Goal: Task Accomplishment & Management: Complete application form

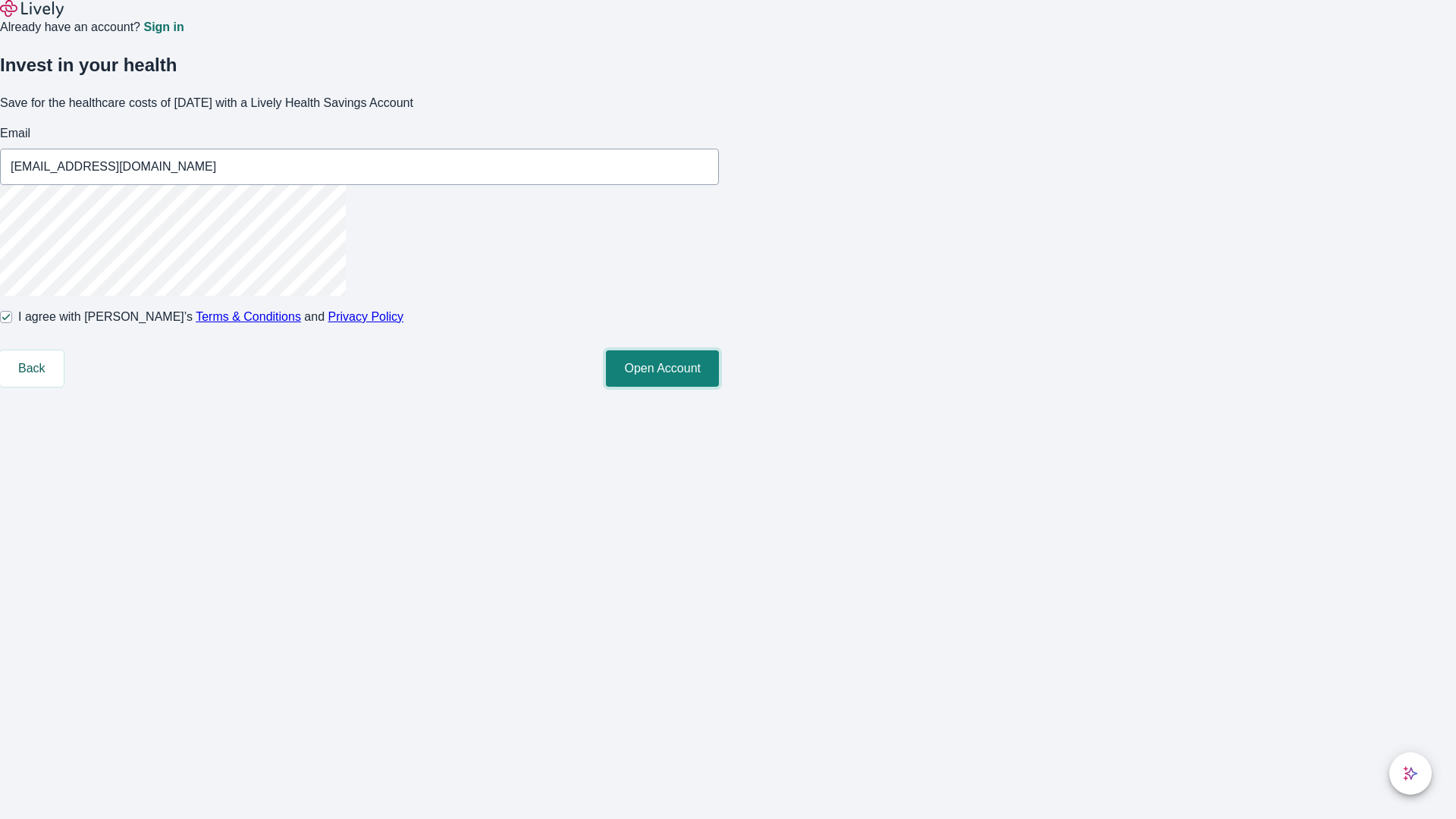
click at [719, 387] on button "Open Account" at bounding box center [663, 368] width 113 height 36
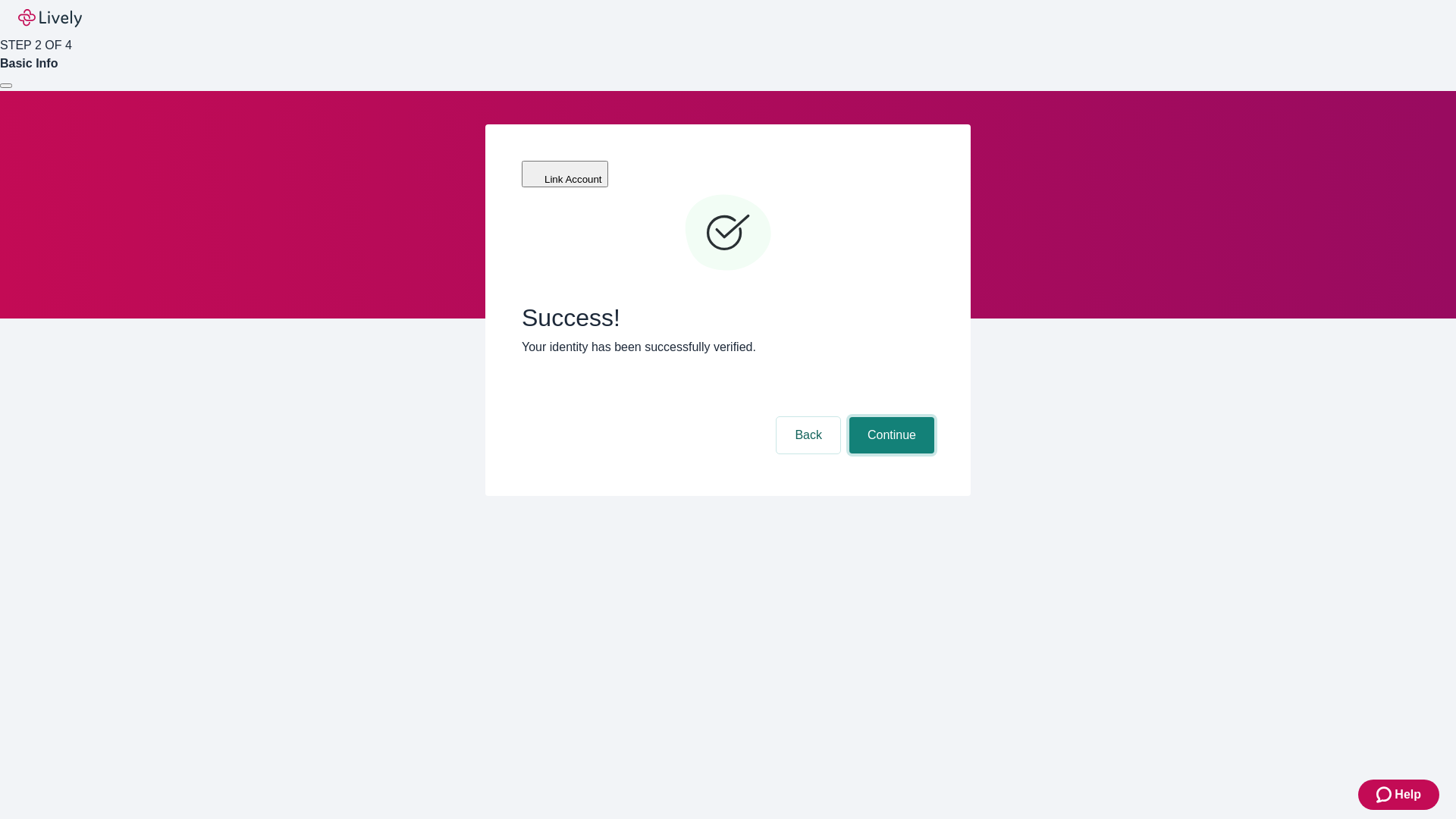
click at [890, 417] on button "Continue" at bounding box center [892, 435] width 85 height 36
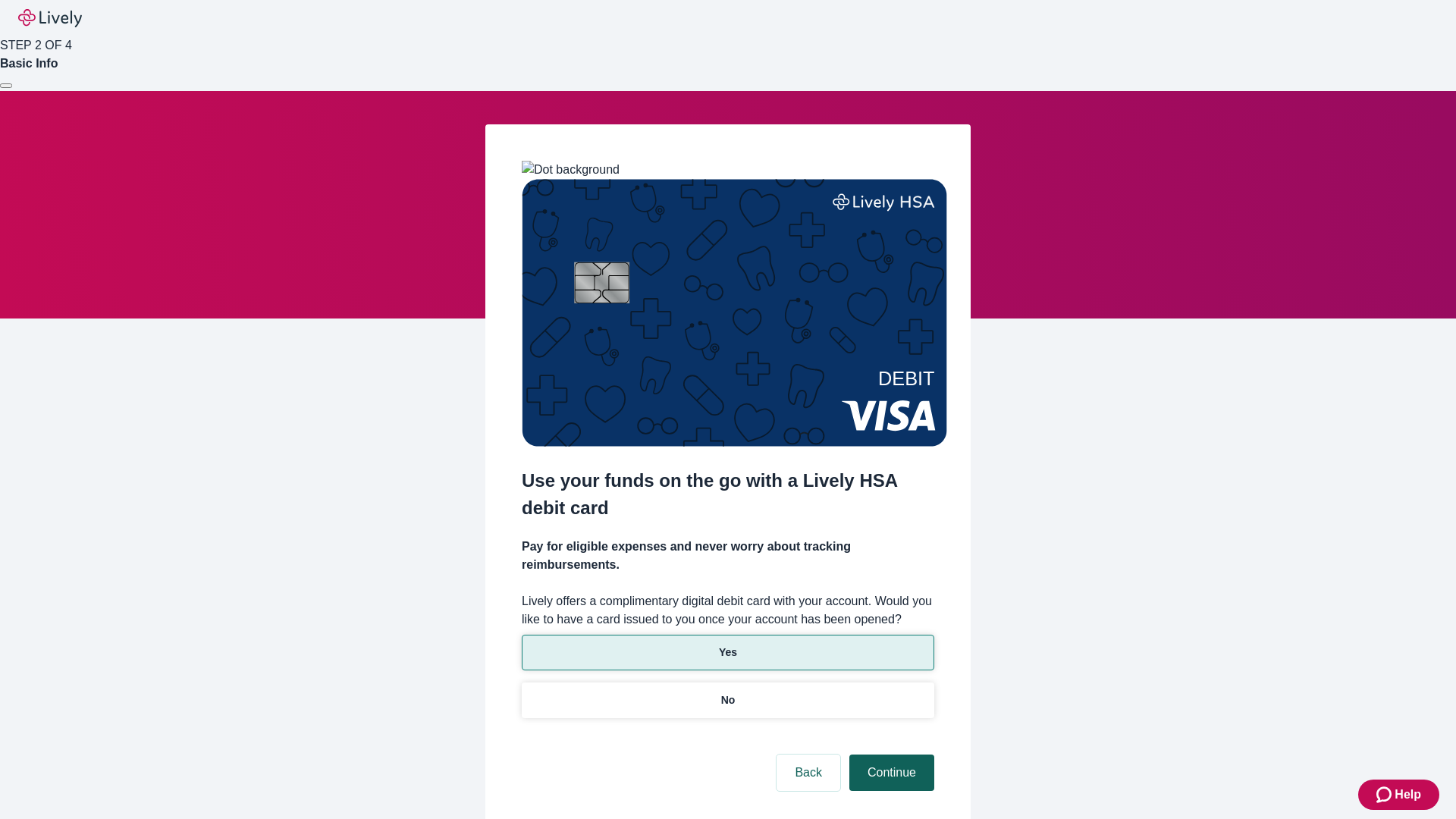
click at [727, 692] on p "No" at bounding box center [728, 700] width 15 height 16
click at [890, 755] on button "Continue" at bounding box center [892, 773] width 85 height 36
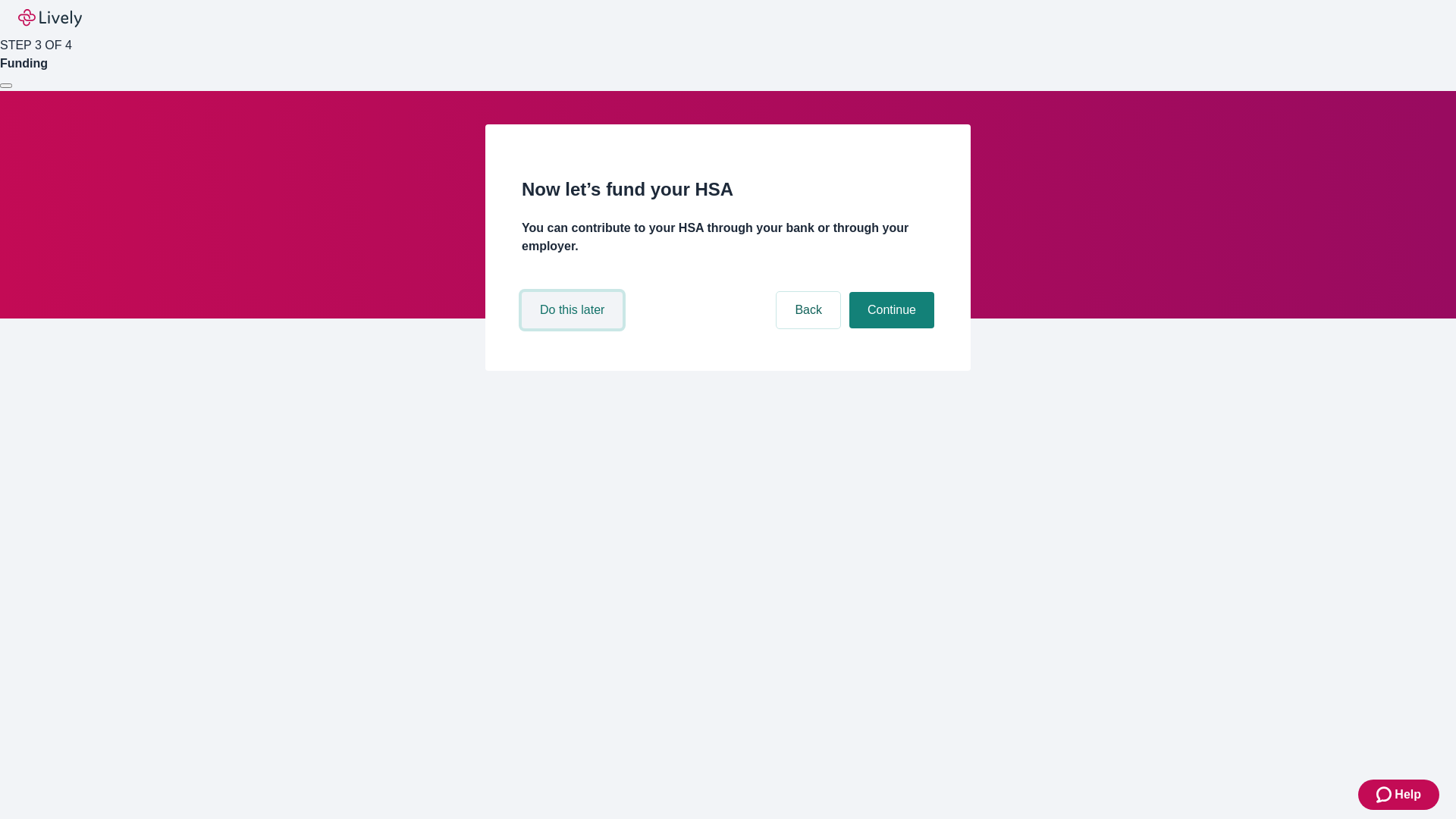
click at [574, 329] on button "Do this later" at bounding box center [572, 310] width 101 height 36
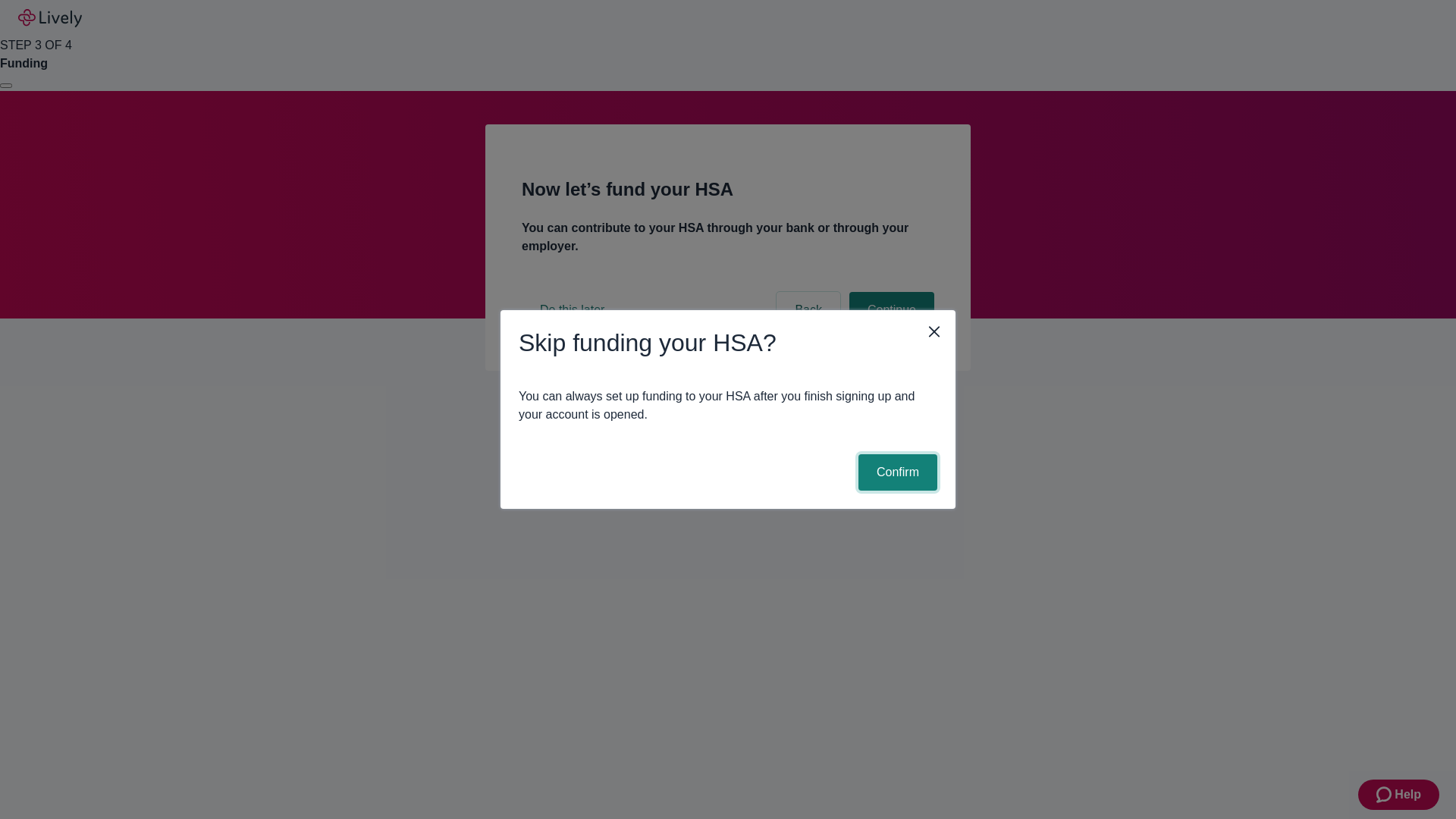
click at [896, 473] on button "Confirm" at bounding box center [898, 472] width 79 height 36
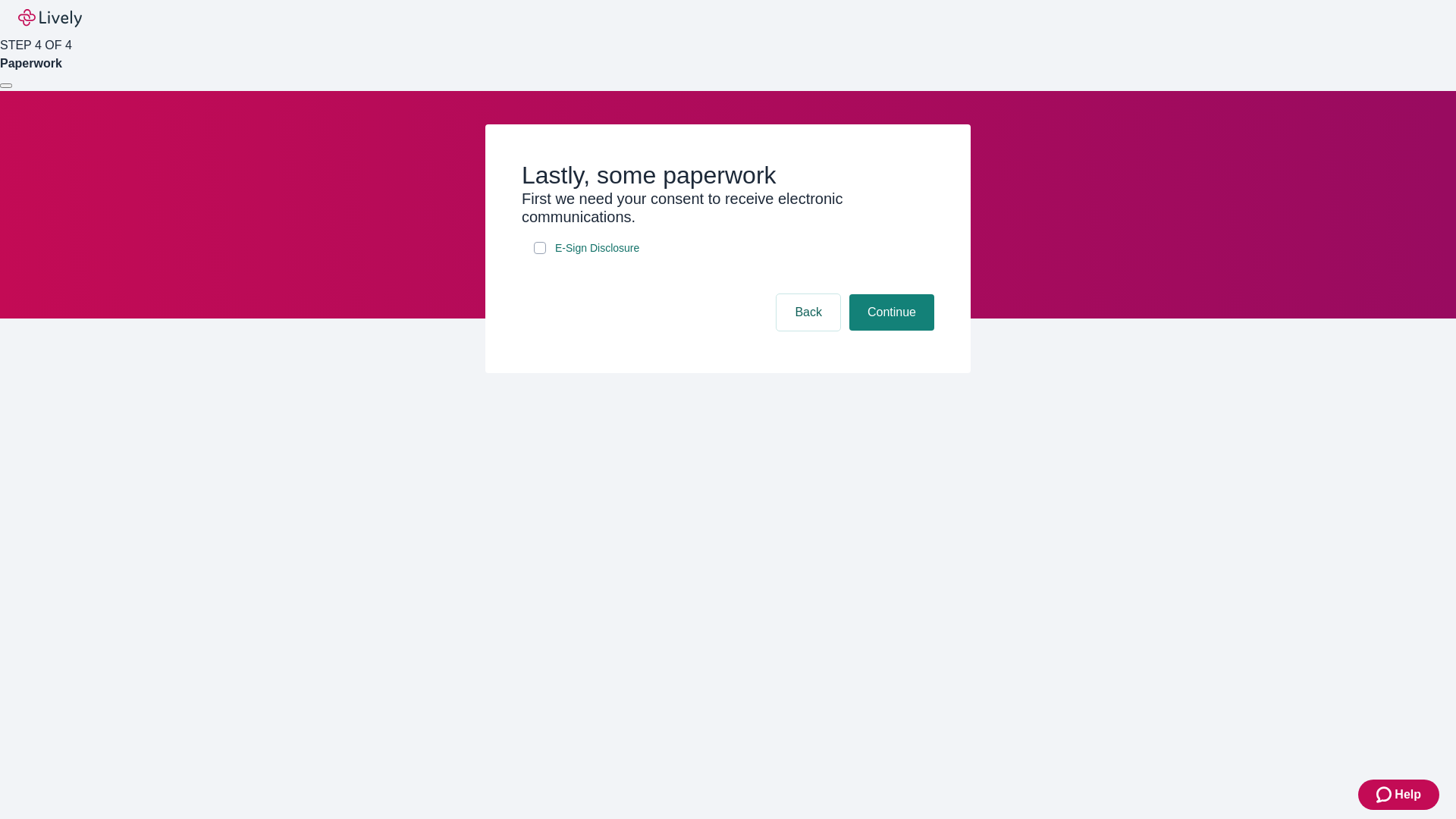
click at [540, 254] on input "E-Sign Disclosure" at bounding box center [540, 248] width 12 height 12
checkbox input "true"
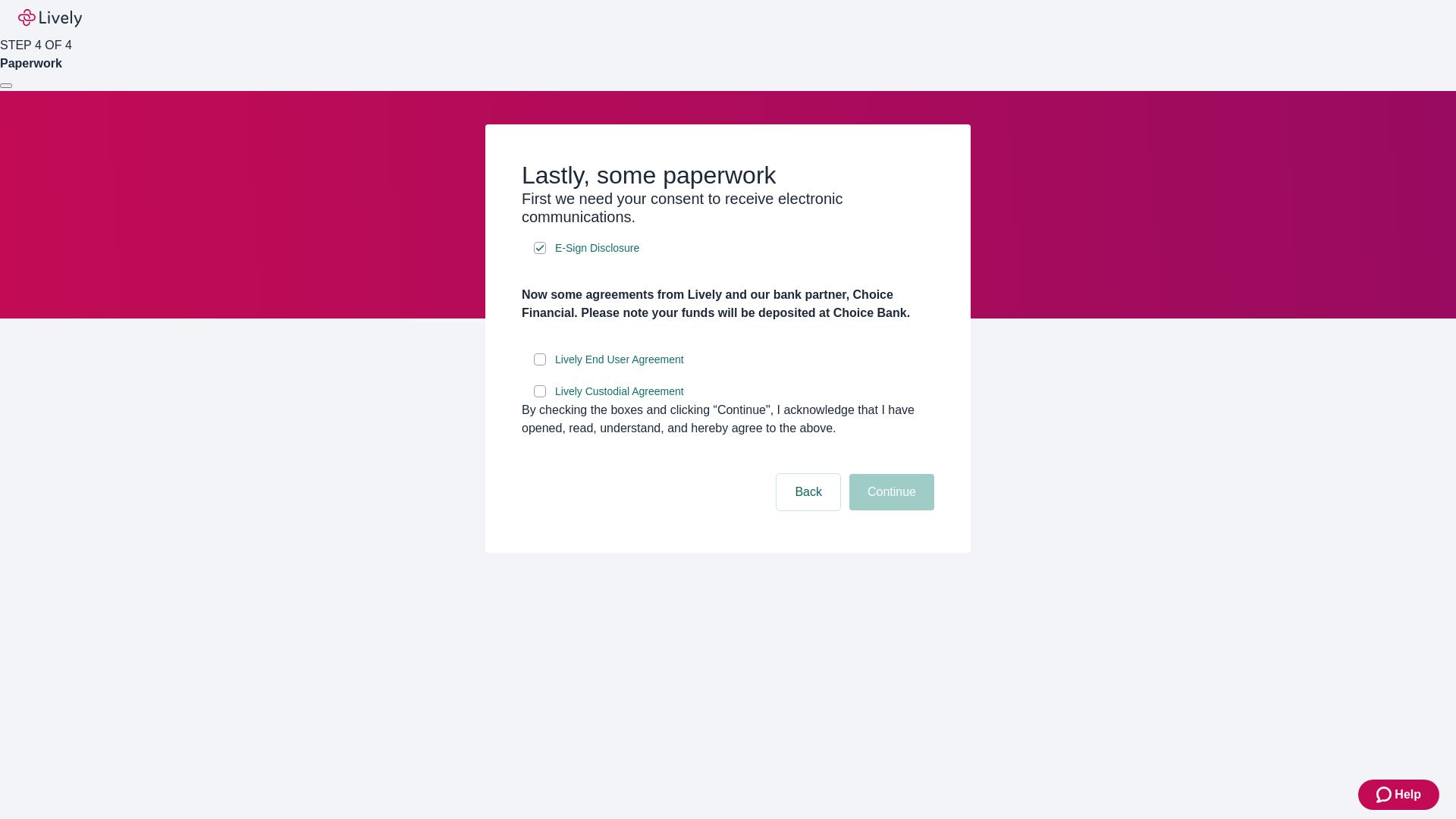
click at [540, 366] on input "Lively End User Agreement" at bounding box center [540, 360] width 12 height 12
checkbox input "true"
click at [540, 397] on input "Lively Custodial Agreement" at bounding box center [540, 391] width 12 height 12
checkbox input "true"
click at [890, 510] on button "Continue" at bounding box center [892, 492] width 85 height 36
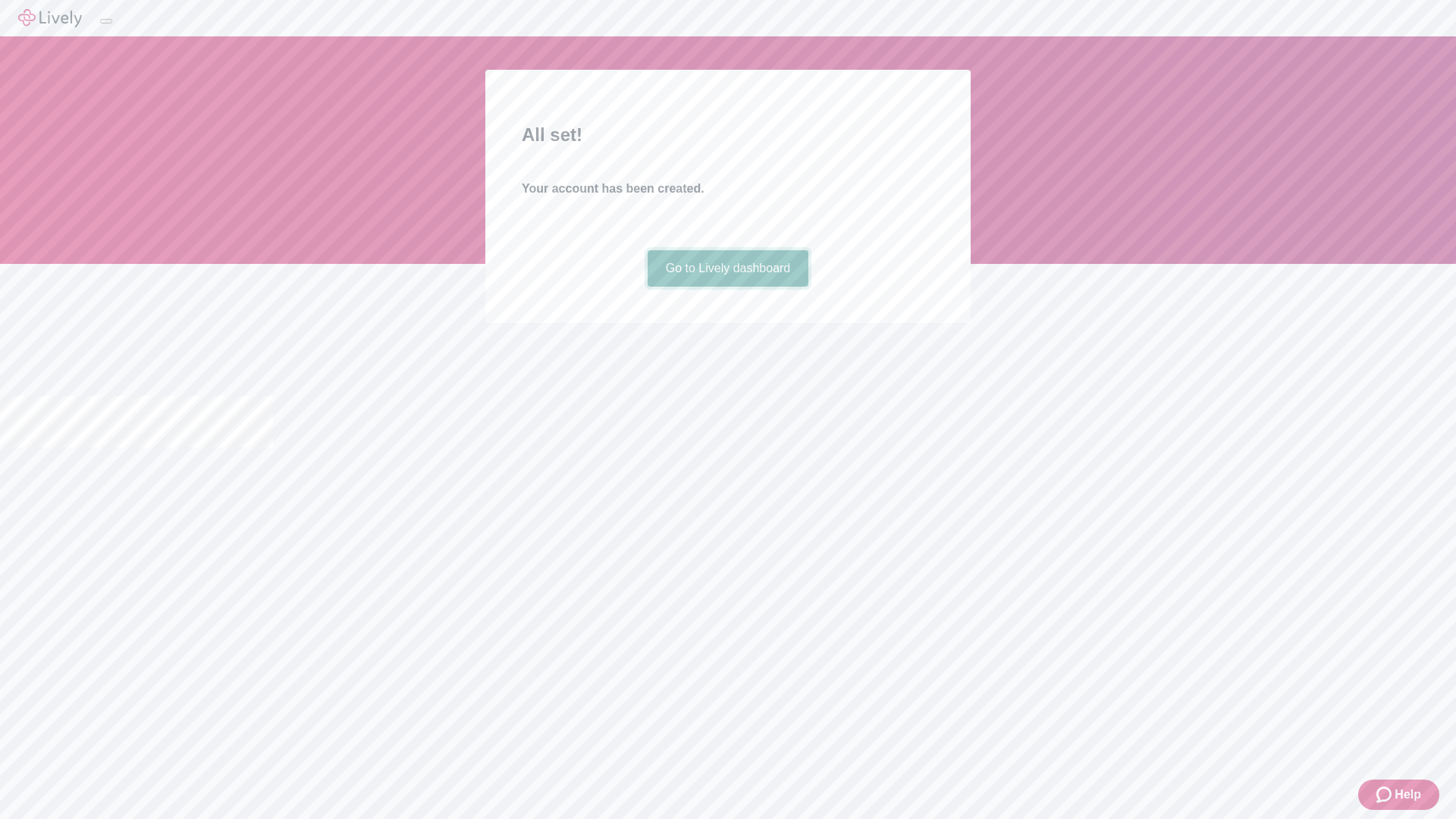
click at [727, 287] on link "Go to Lively dashboard" at bounding box center [728, 268] width 161 height 36
